Goal: Information Seeking & Learning: Learn about a topic

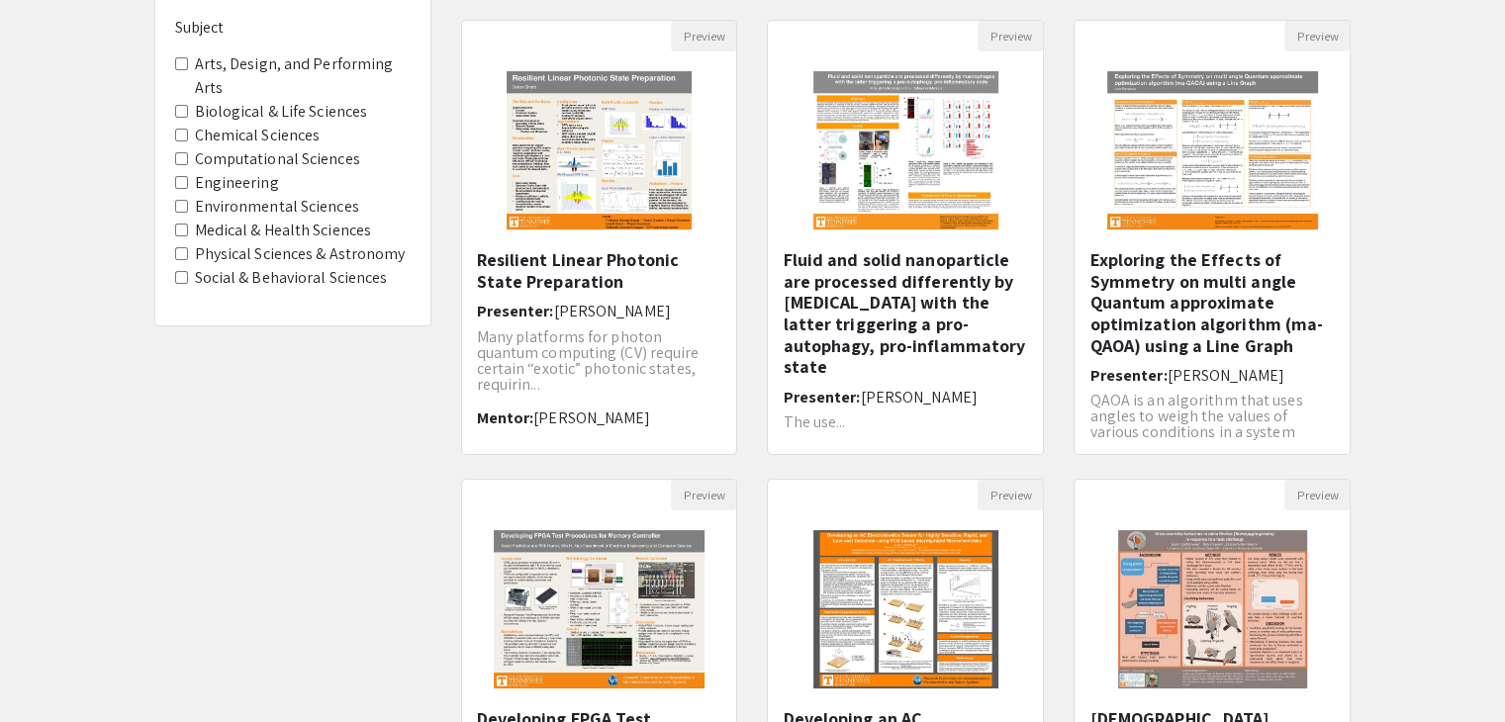
scroll to position [495, 0]
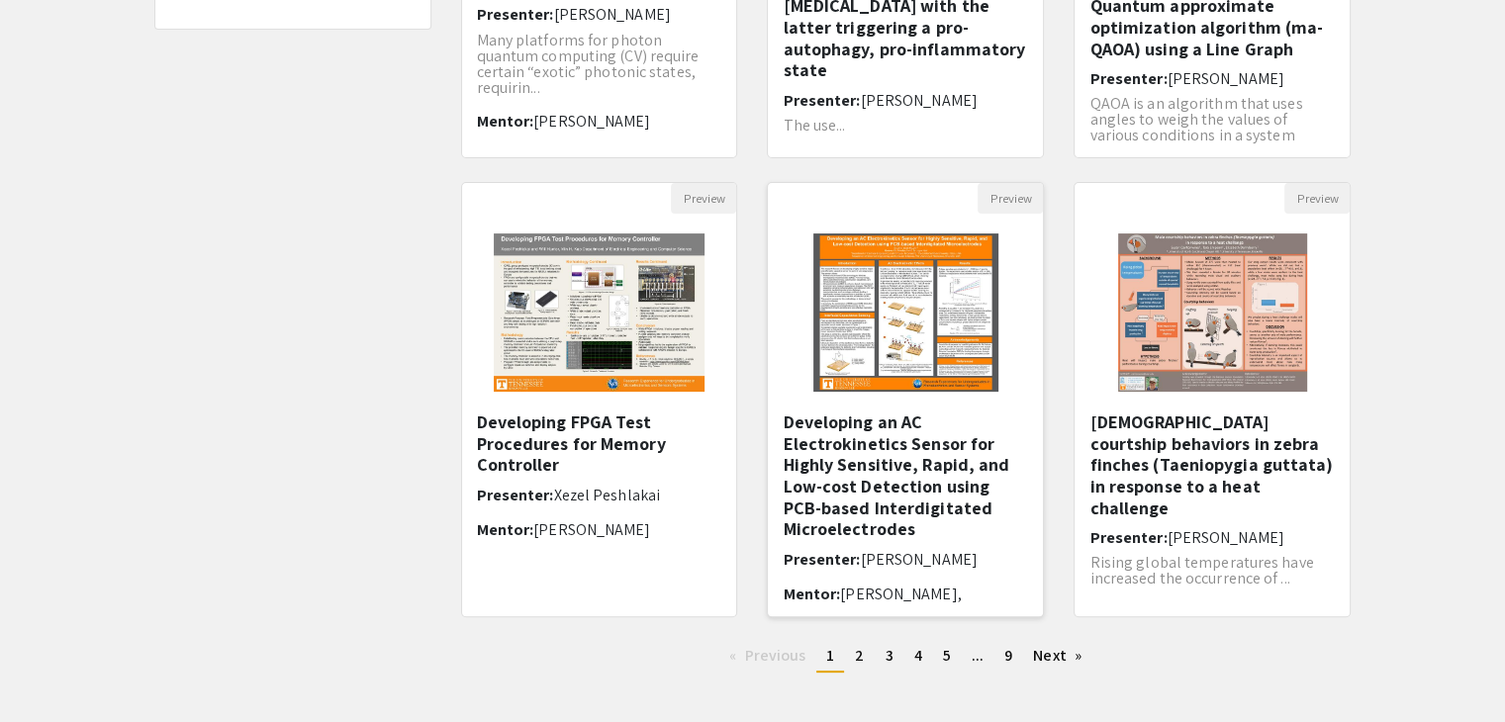
click at [890, 452] on h5 "Developing an AC Electrokinetics Sensor for Highly Sensitive, Rapid, and Low-co…" at bounding box center [905, 476] width 245 height 129
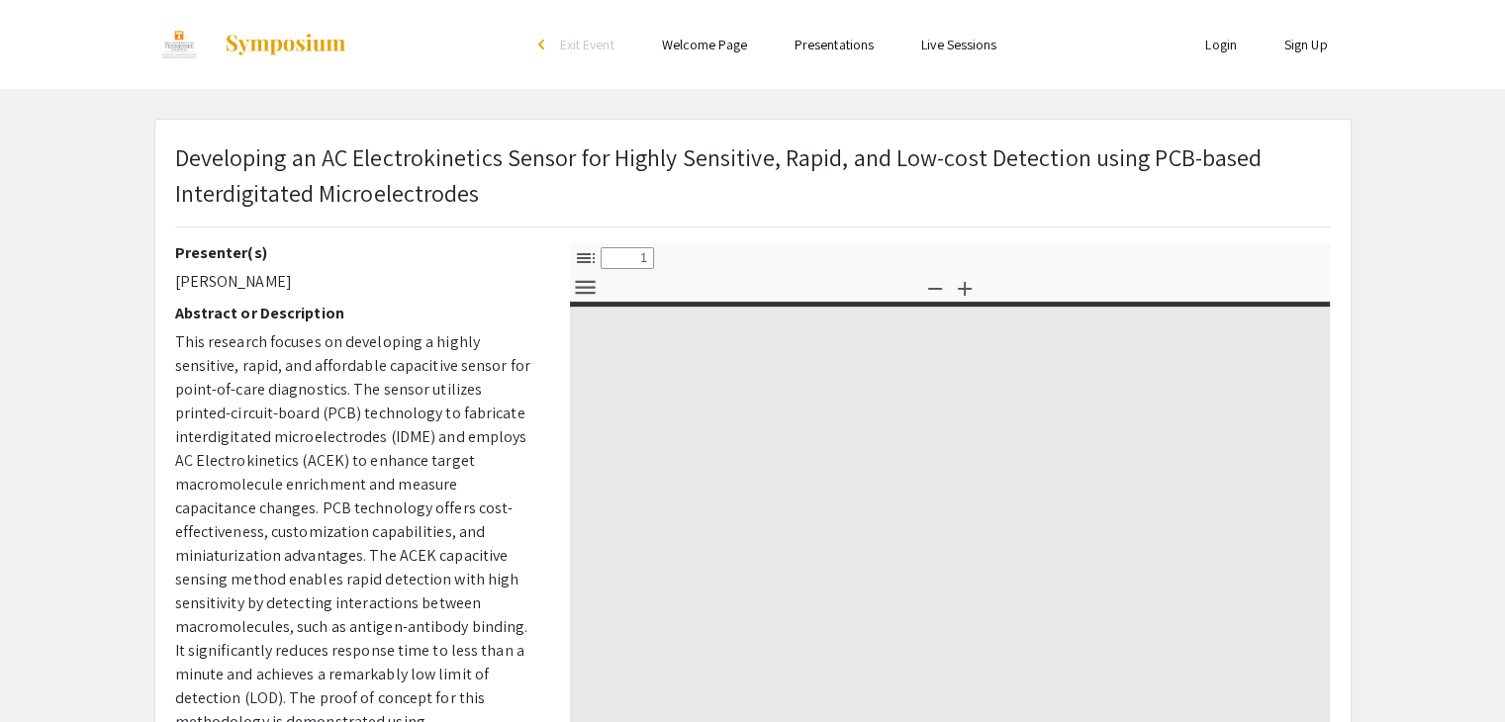
select select "custom"
type input "0"
select select "custom"
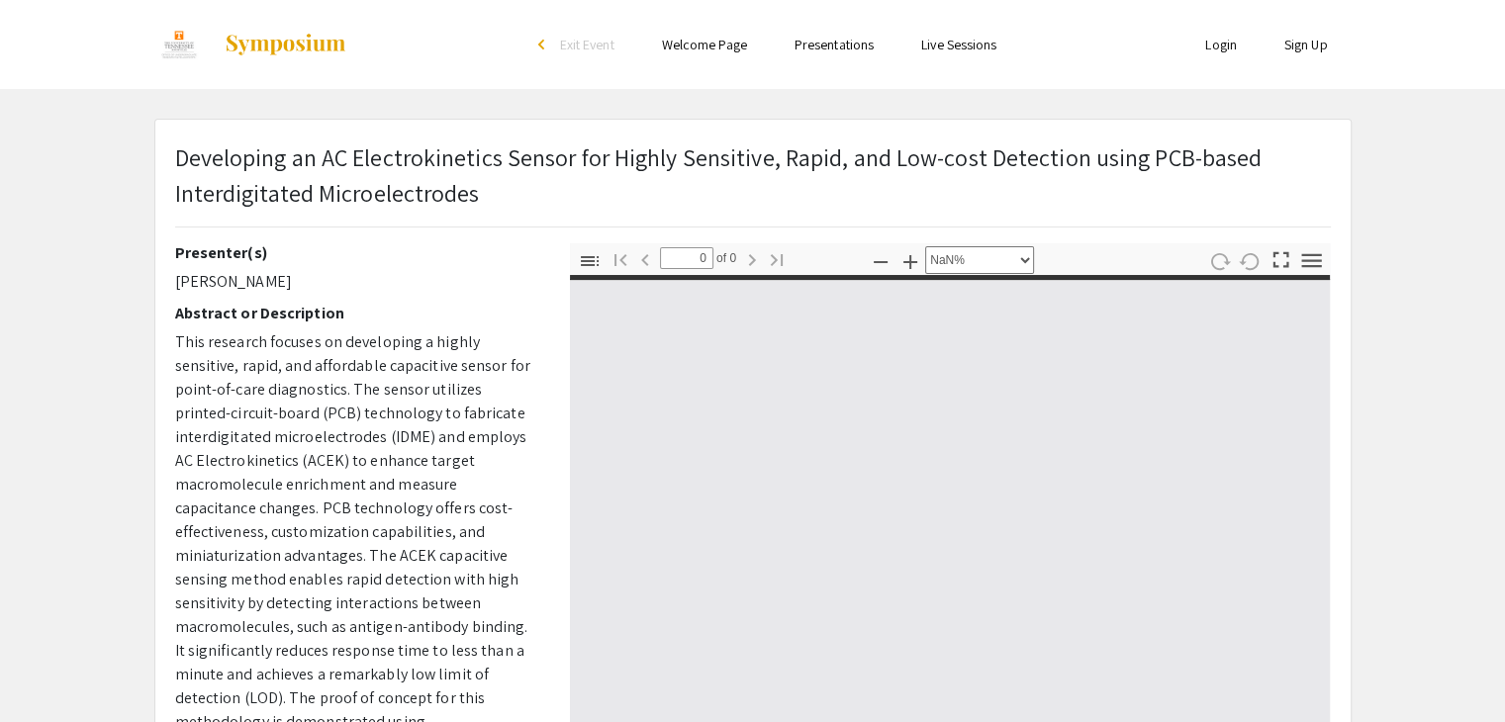
type input "1"
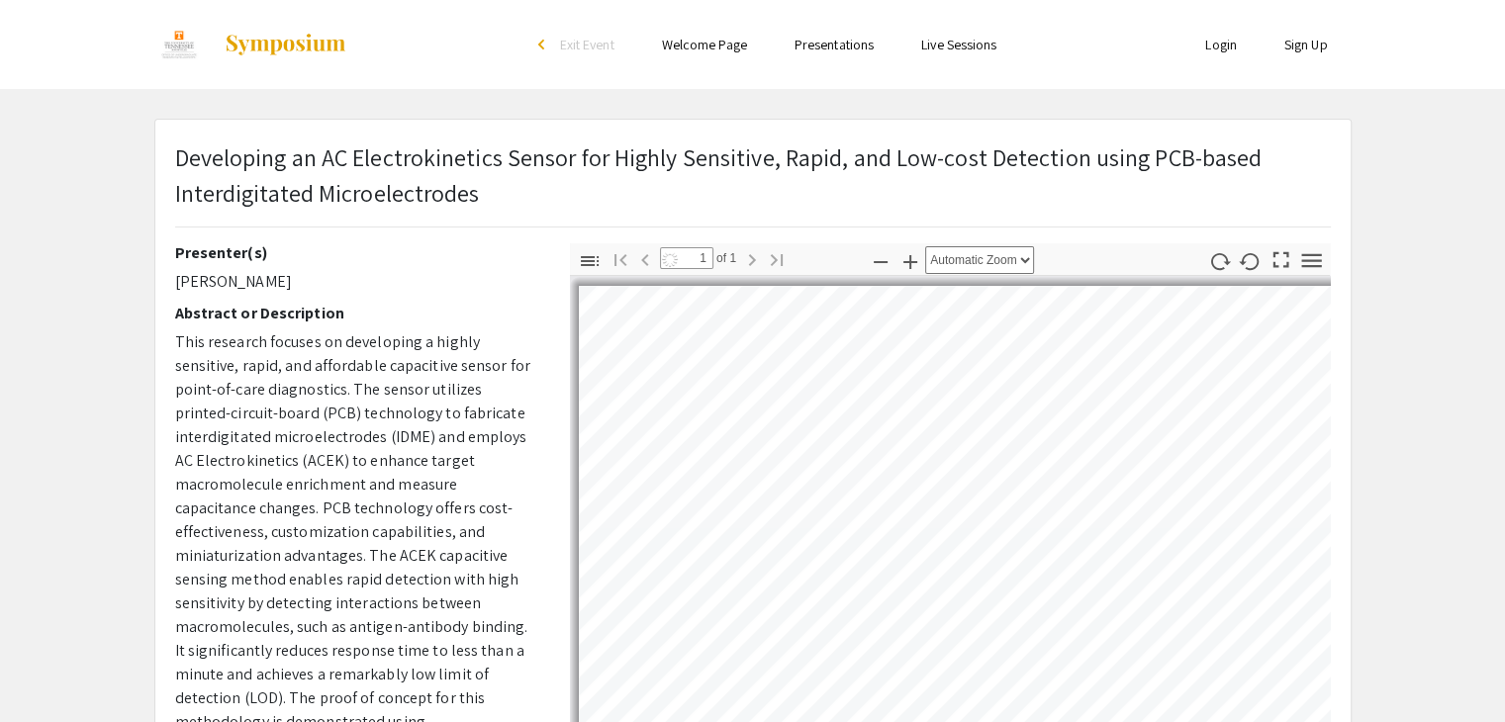
select select "auto"
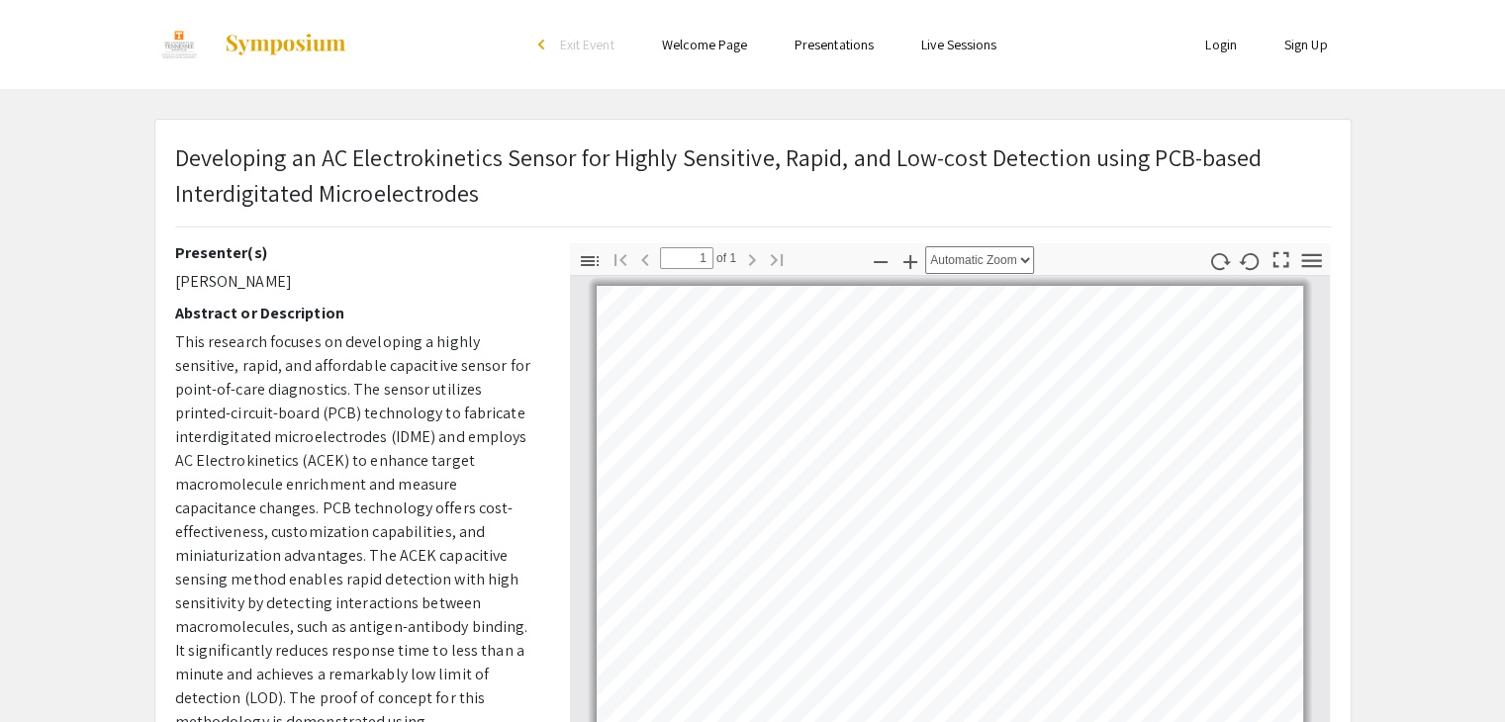
drag, startPoint x: 1403, startPoint y: 100, endPoint x: 1388, endPoint y: 92, distance: 16.8
click at [1403, 100] on div "Skip navigation arrow_back_ios Exit Event Welcome Page Presentations Live Sessi…" at bounding box center [752, 592] width 1505 height 1184
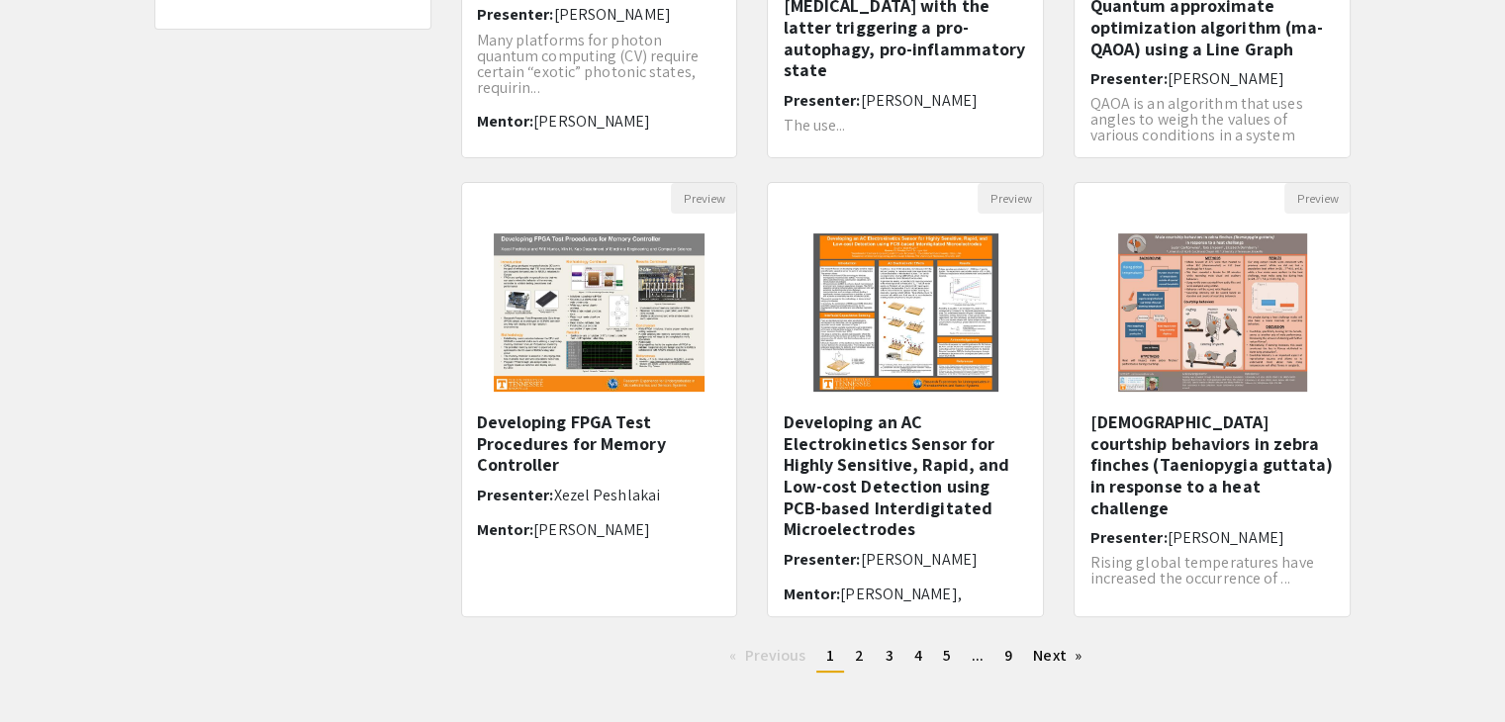
scroll to position [589, 0]
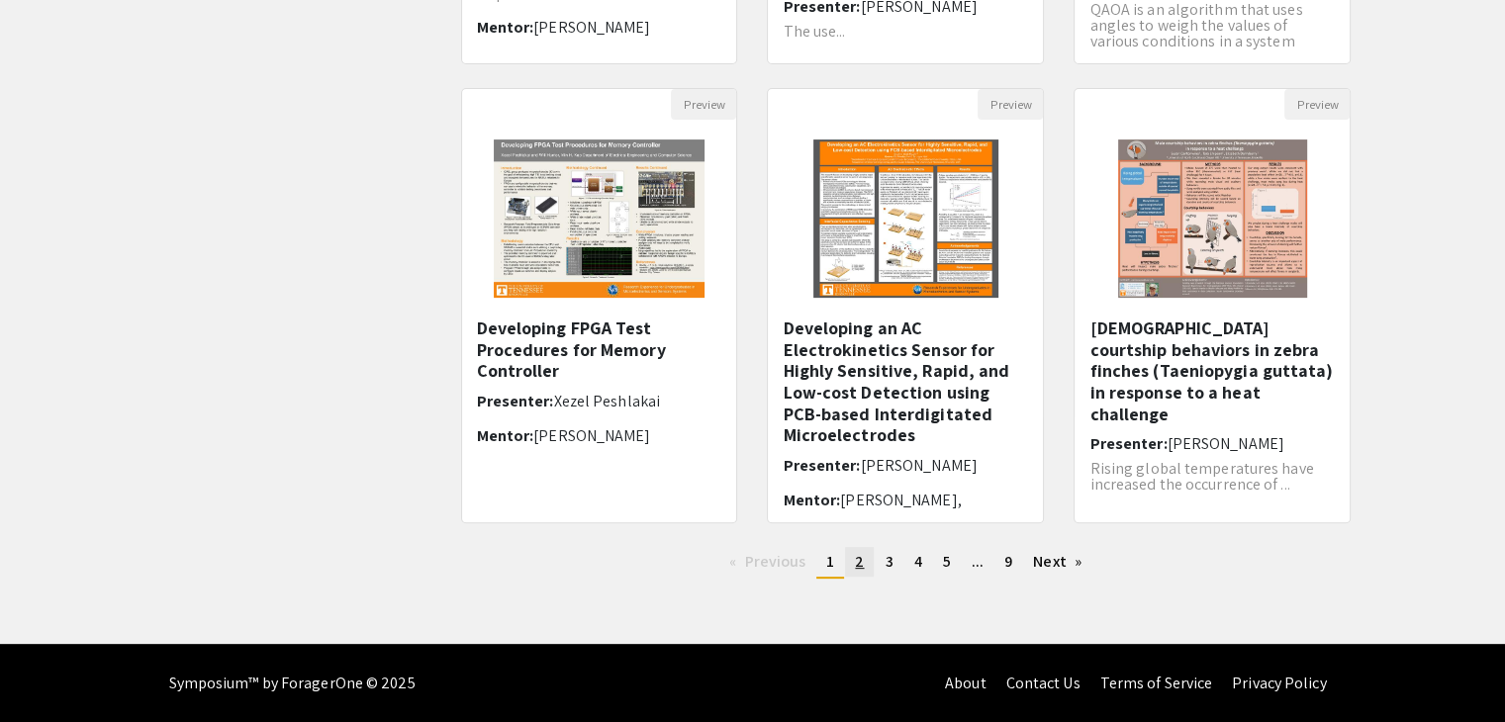
click at [862, 556] on span "2" at bounding box center [859, 561] width 9 height 21
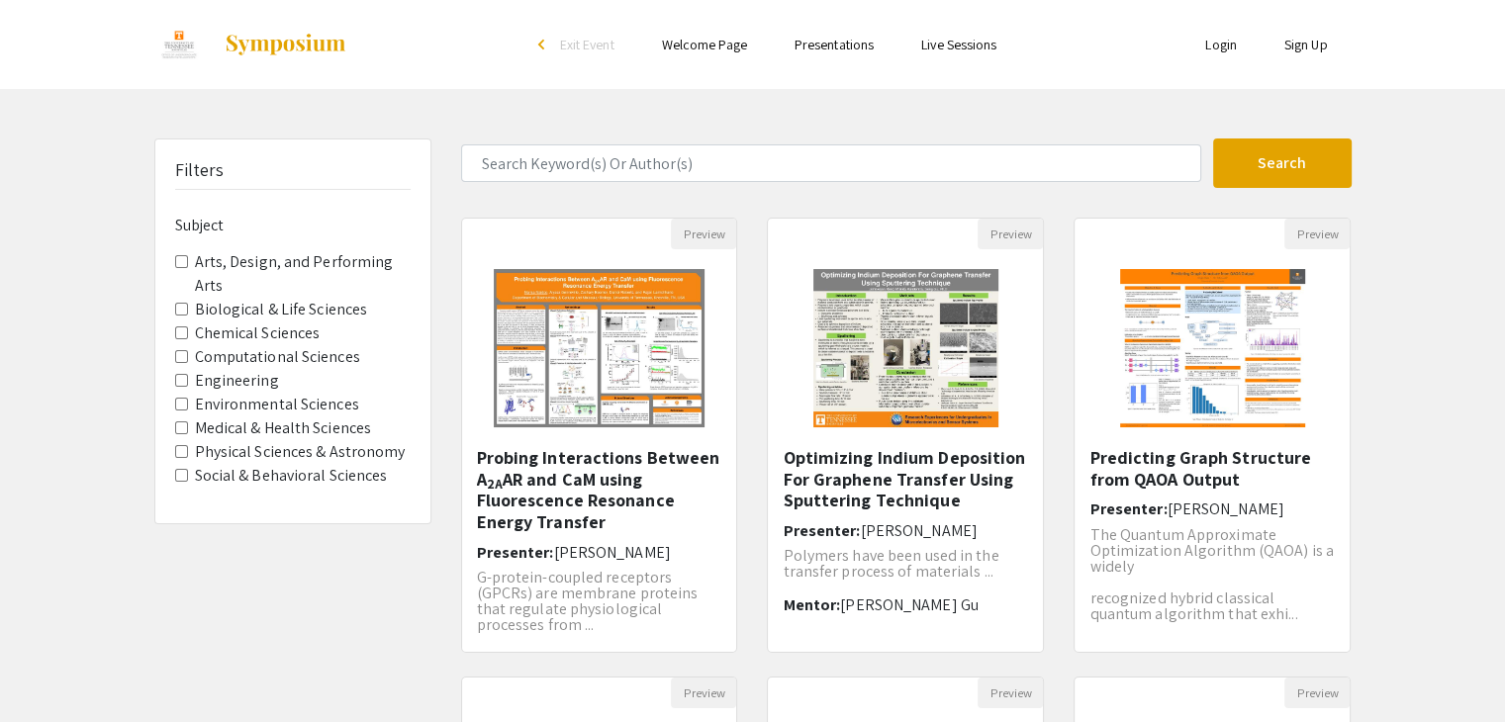
click at [701, 41] on link "Welcome Page" at bounding box center [704, 45] width 85 height 18
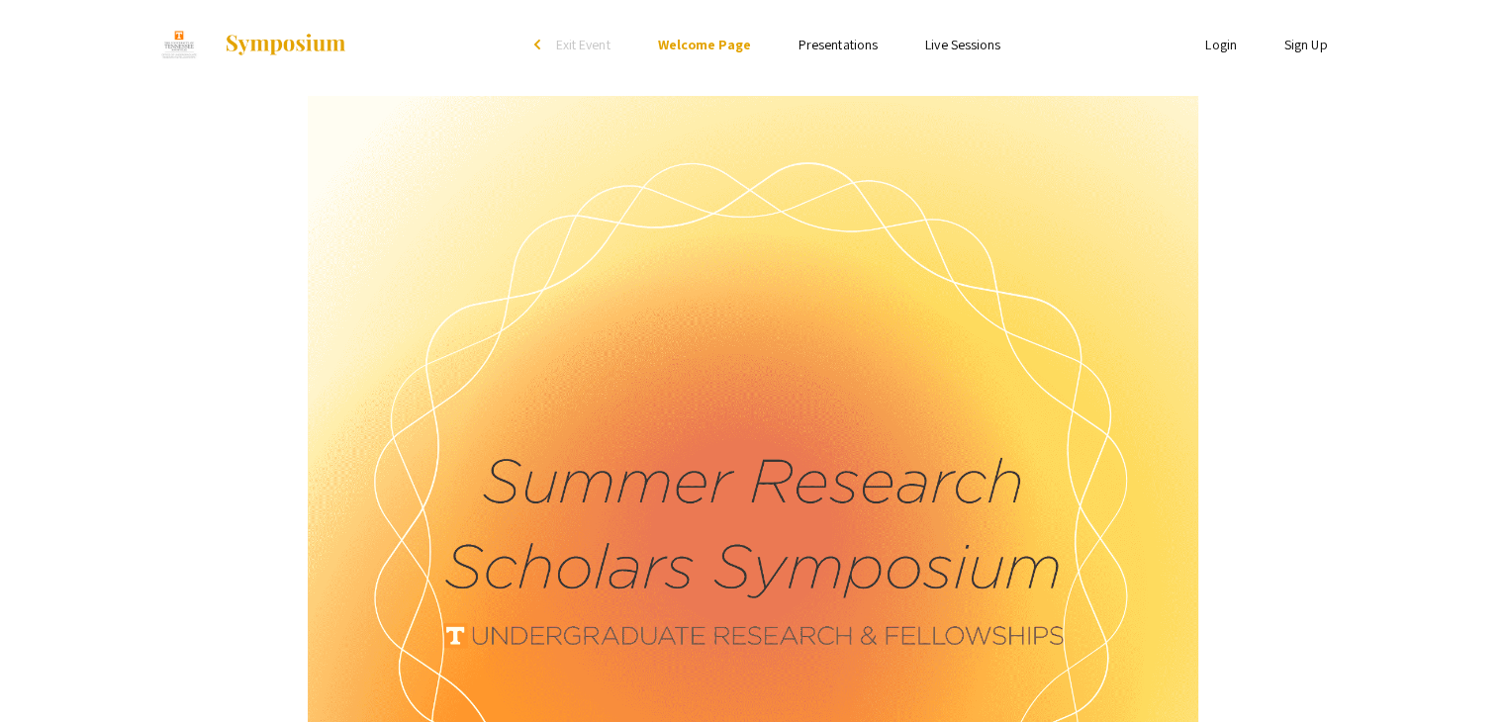
click at [850, 38] on link "Presentations" at bounding box center [838, 45] width 79 height 18
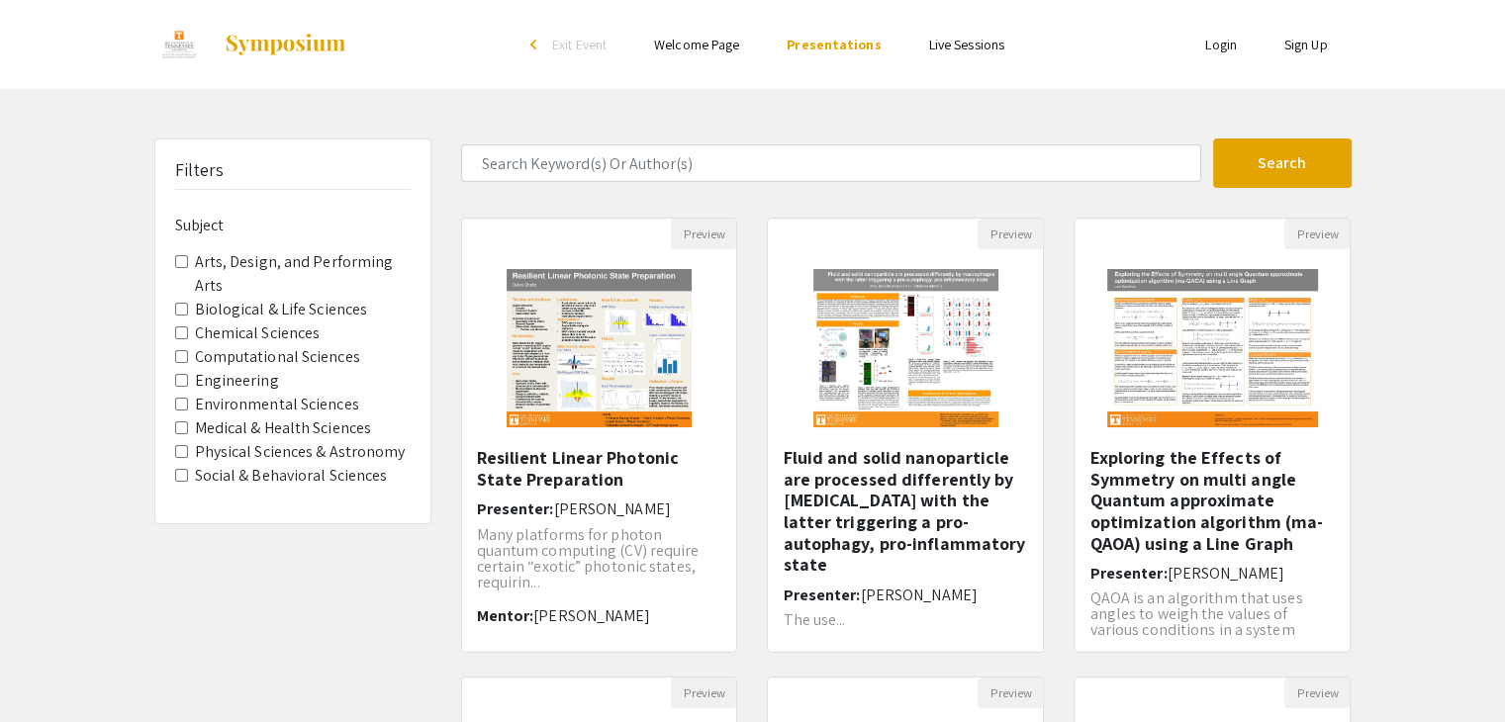
click at [989, 48] on link "Live Sessions" at bounding box center [966, 45] width 75 height 18
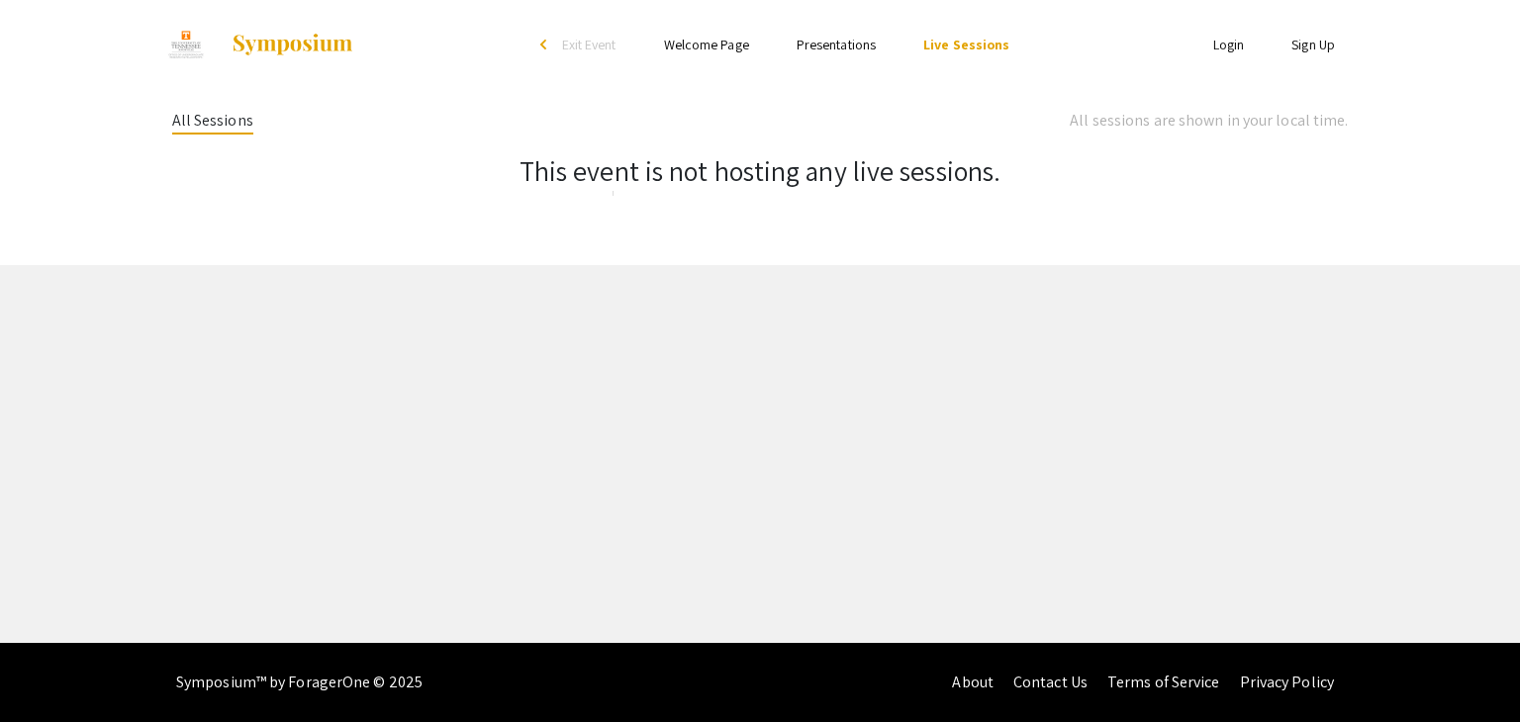
click at [894, 32] on ul "Skip navigation arrow_back_ios Exit Event Welcome Page Presentations Live Sessi…" at bounding box center [759, 44] width 395 height 89
click at [858, 43] on link "Presentations" at bounding box center [836, 45] width 79 height 18
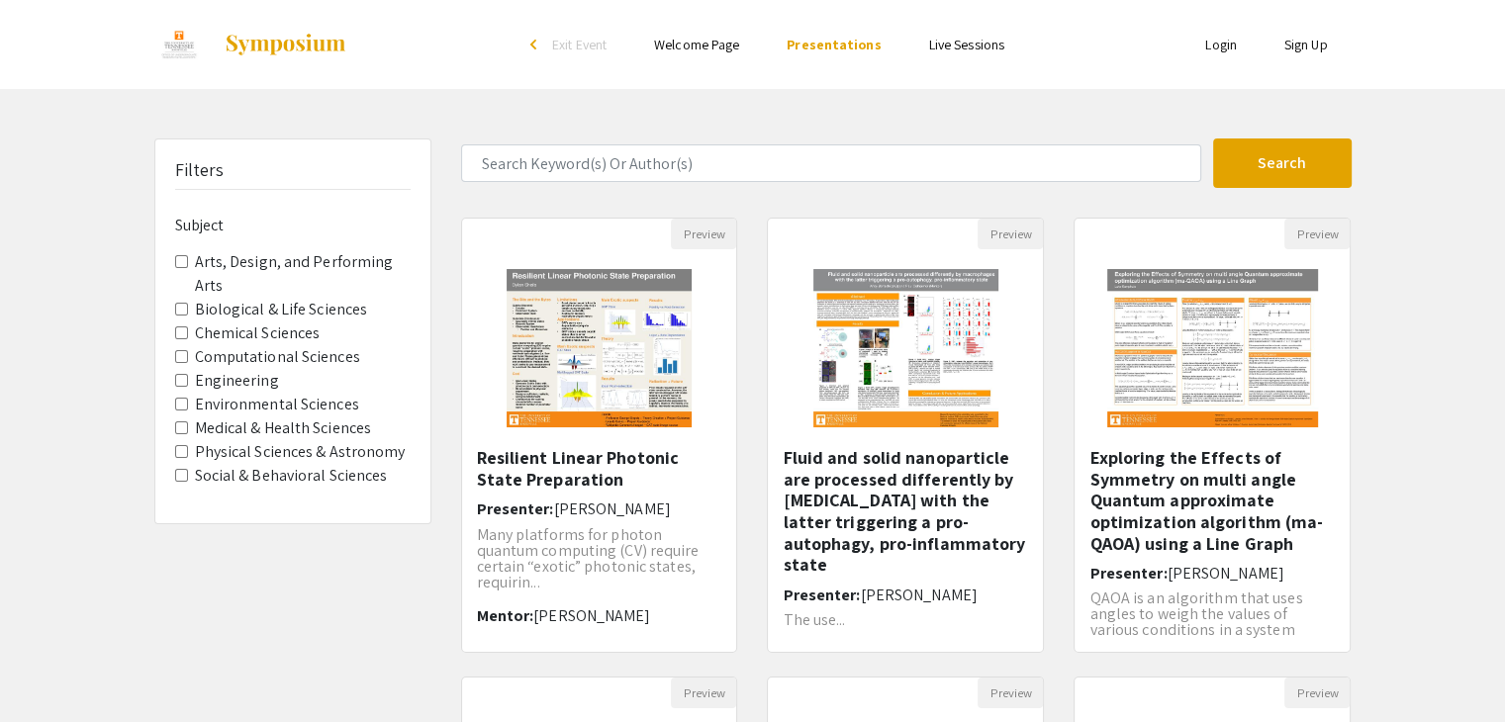
click at [265, 338] on label "Chemical Sciences" at bounding box center [258, 334] width 126 height 24
click at [188, 338] on Sciences "Chemical Sciences" at bounding box center [181, 333] width 13 height 13
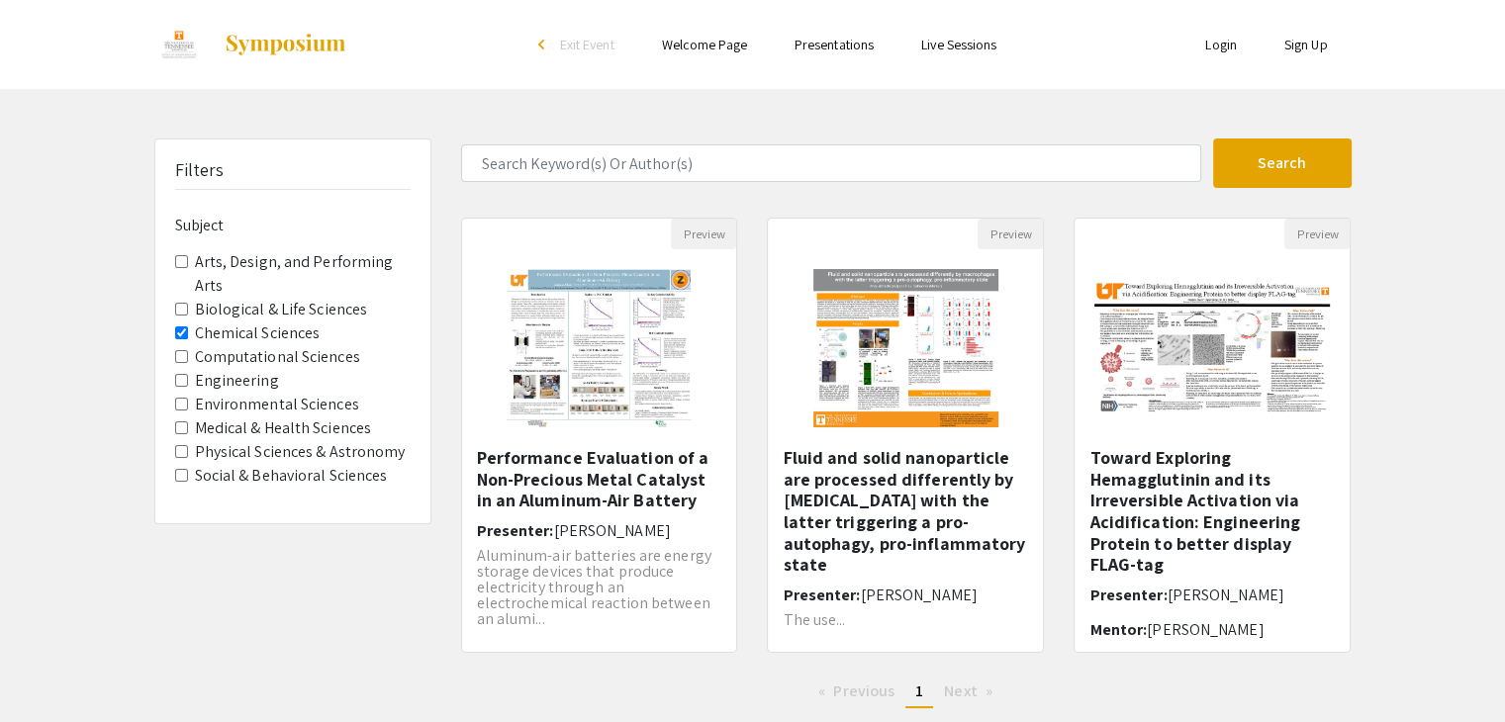
click at [267, 341] on label "Chemical Sciences" at bounding box center [258, 334] width 126 height 24
click at [188, 339] on Sciences "Chemical Sciences" at bounding box center [181, 333] width 13 height 13
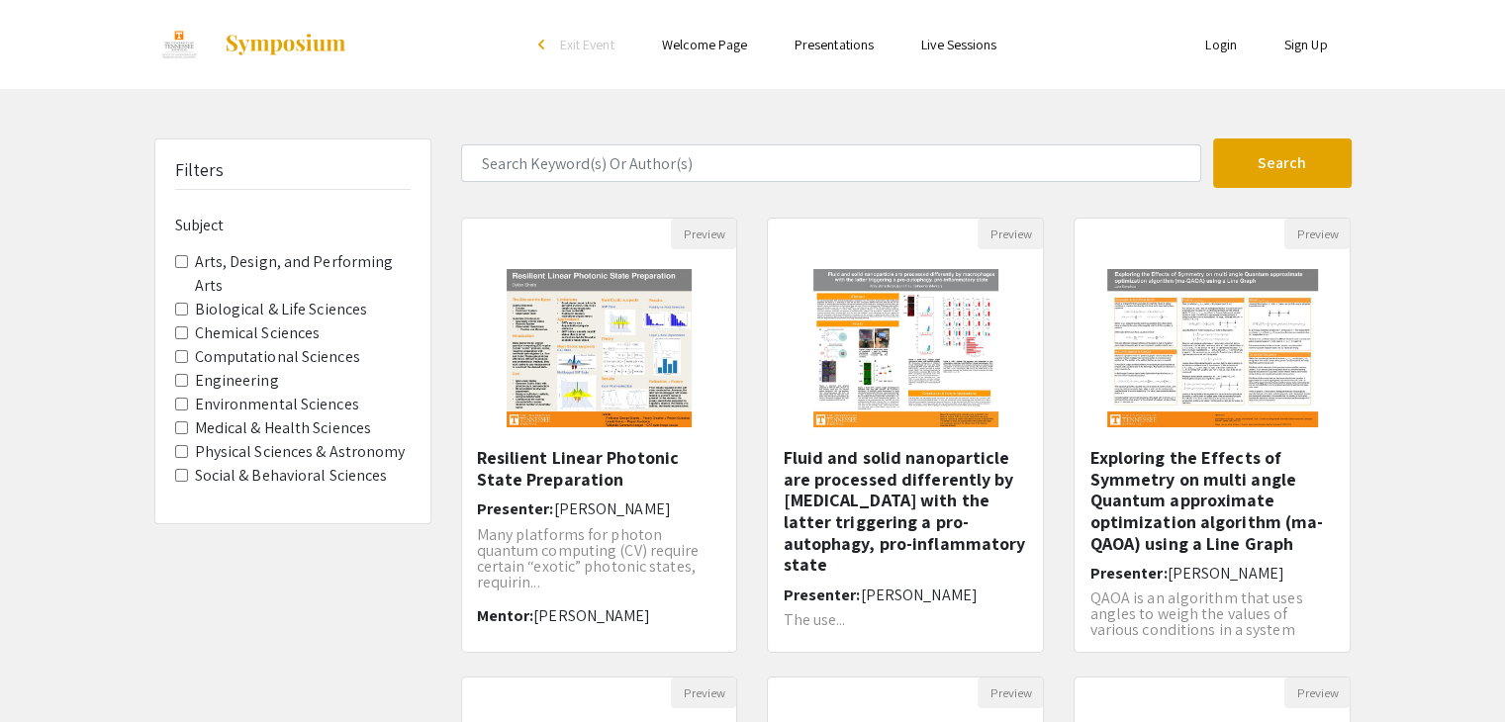
click at [266, 387] on label "Engineering" at bounding box center [237, 381] width 84 height 24
click at [188, 387] on input "Engineering" at bounding box center [181, 380] width 13 height 13
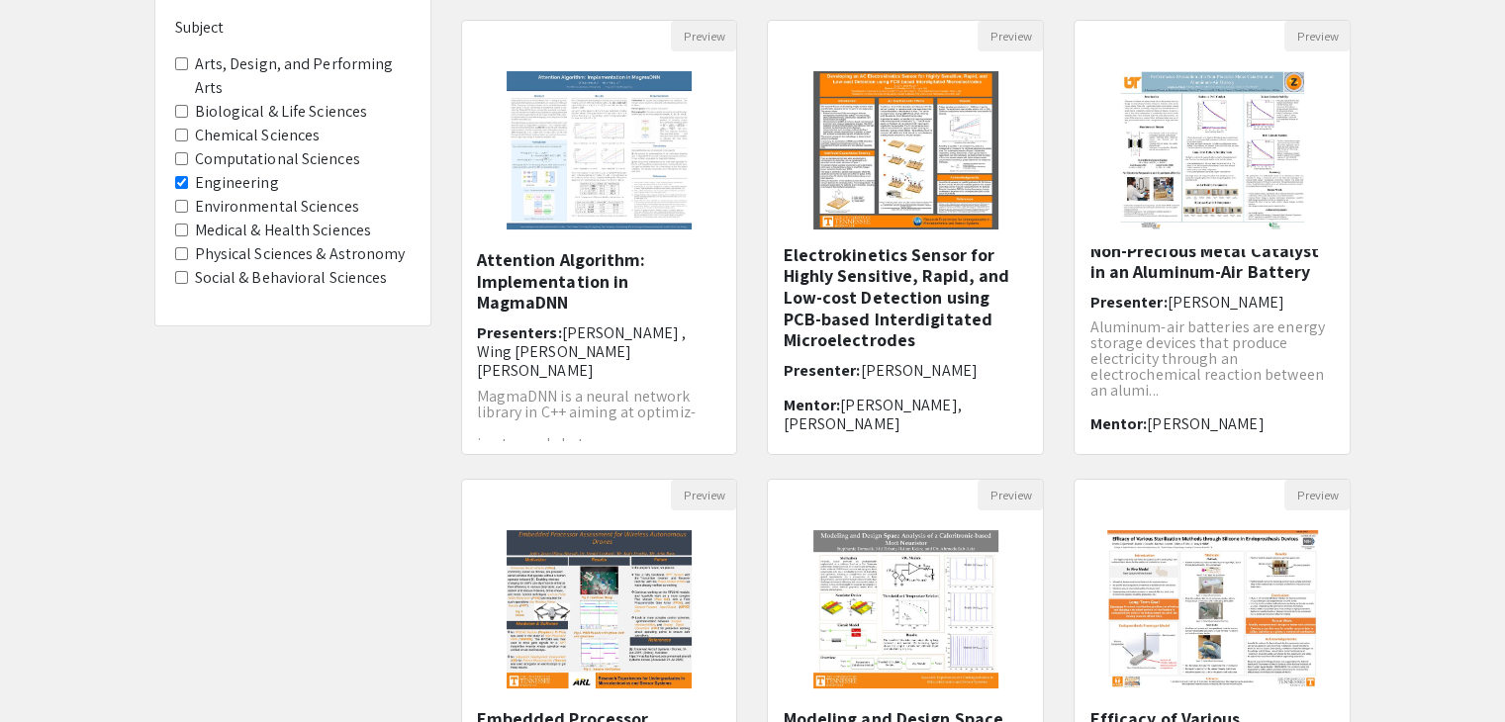
scroll to position [589, 0]
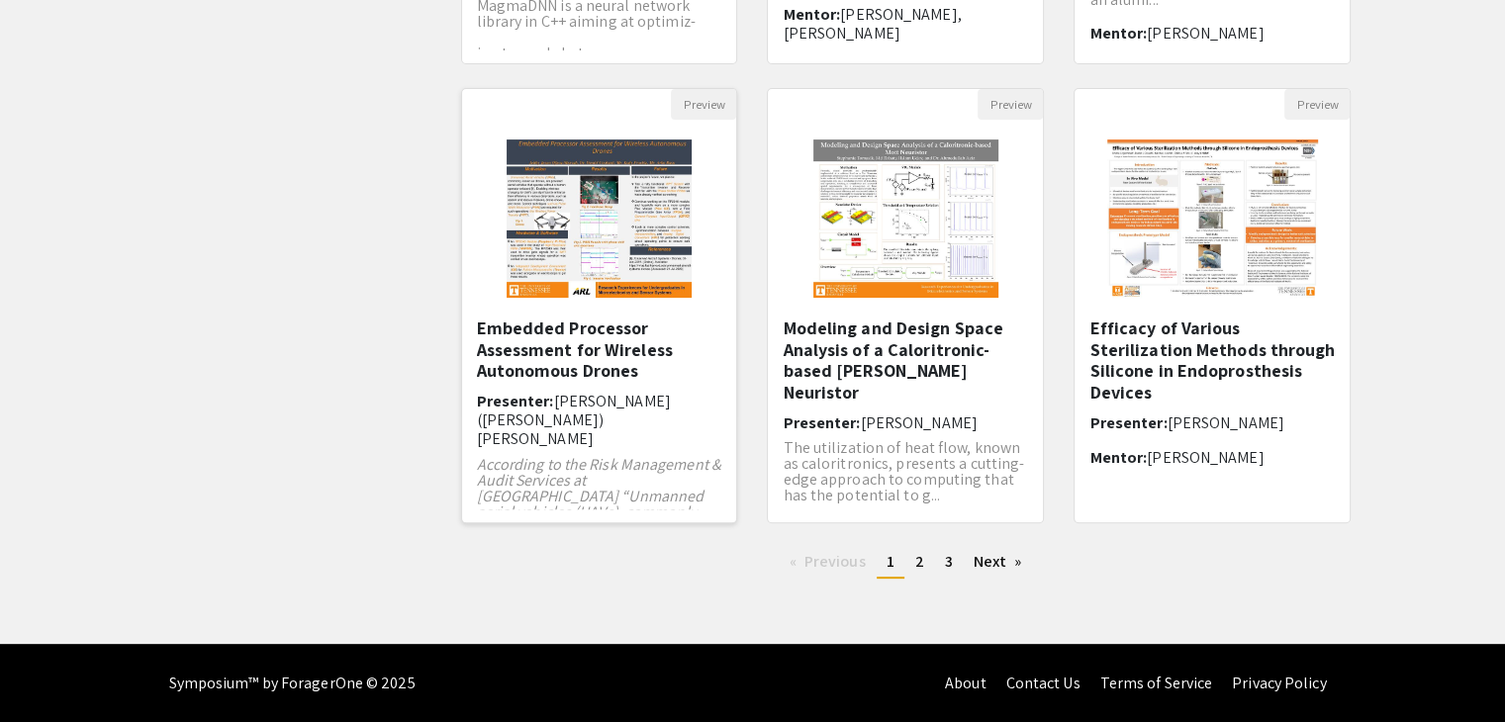
click at [657, 227] on img "Open Presentation <p>Embedded Processor Assessment for Wireless Autonomous Dron…" at bounding box center [599, 219] width 225 height 198
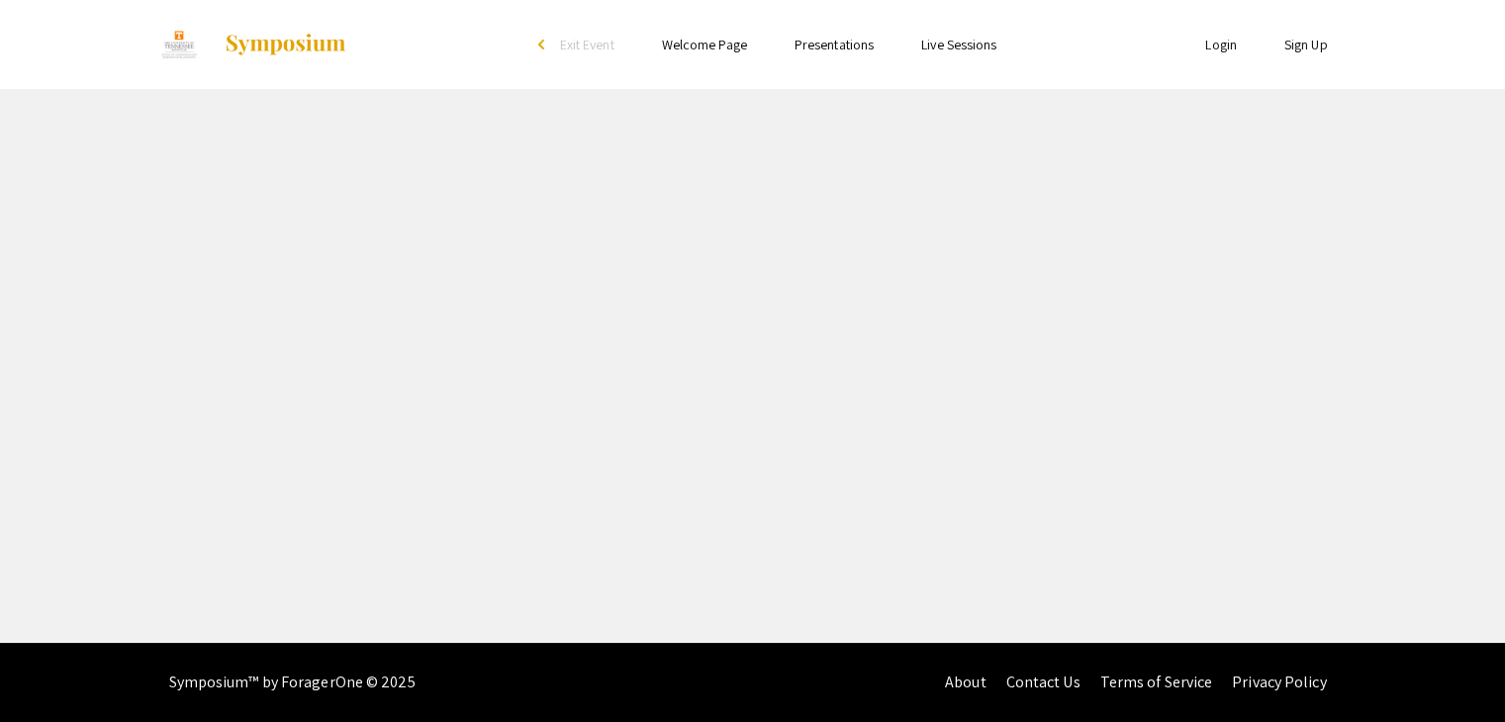
select select "custom"
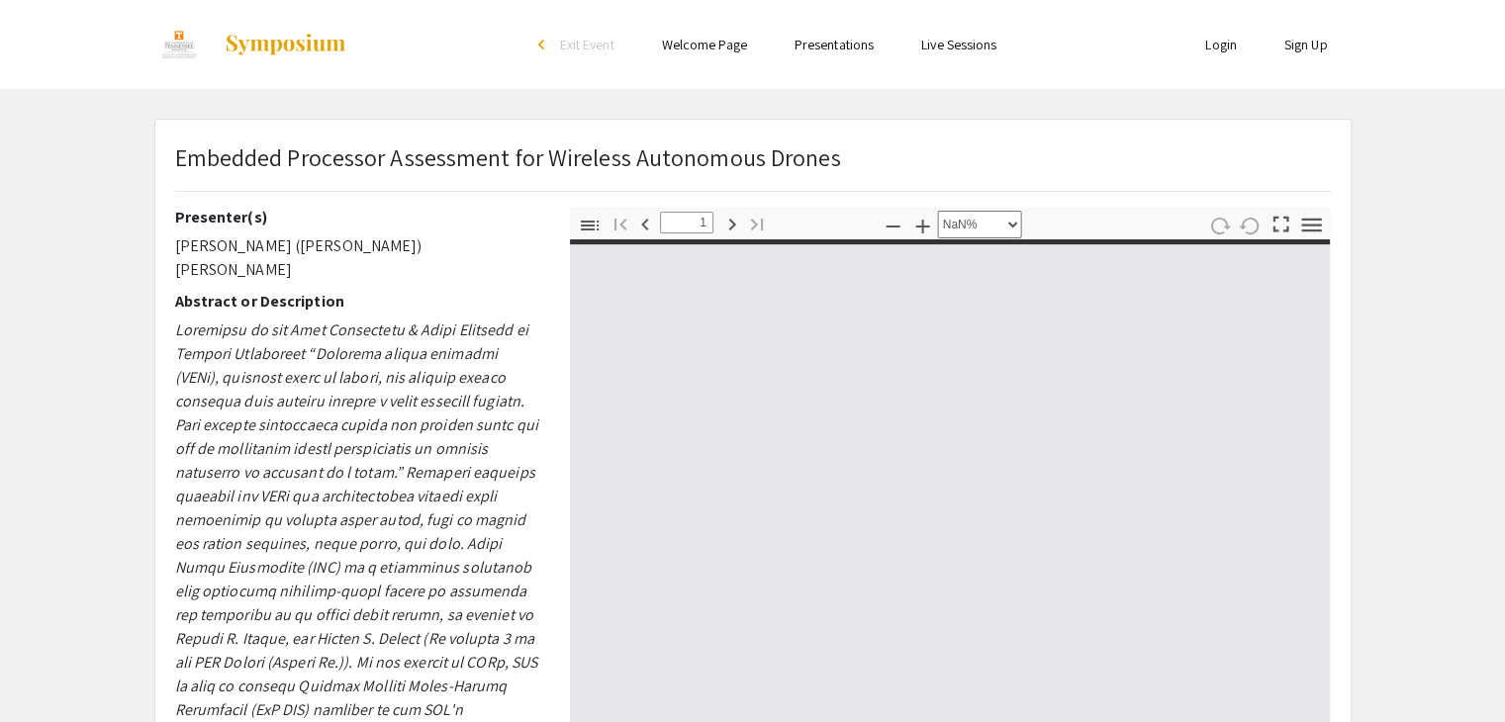
type input "0"
select select "custom"
type input "1"
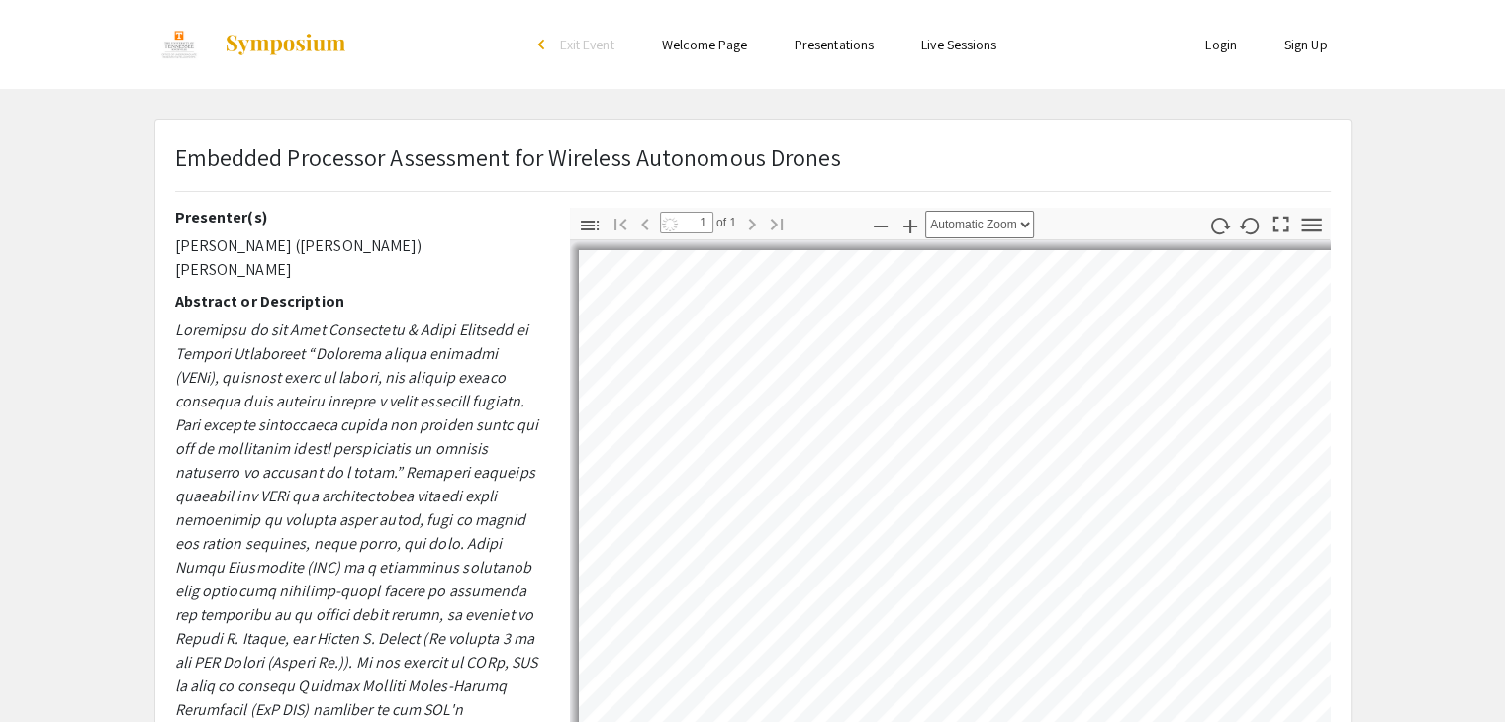
select select "auto"
